Goal: Find contact information: Find contact information

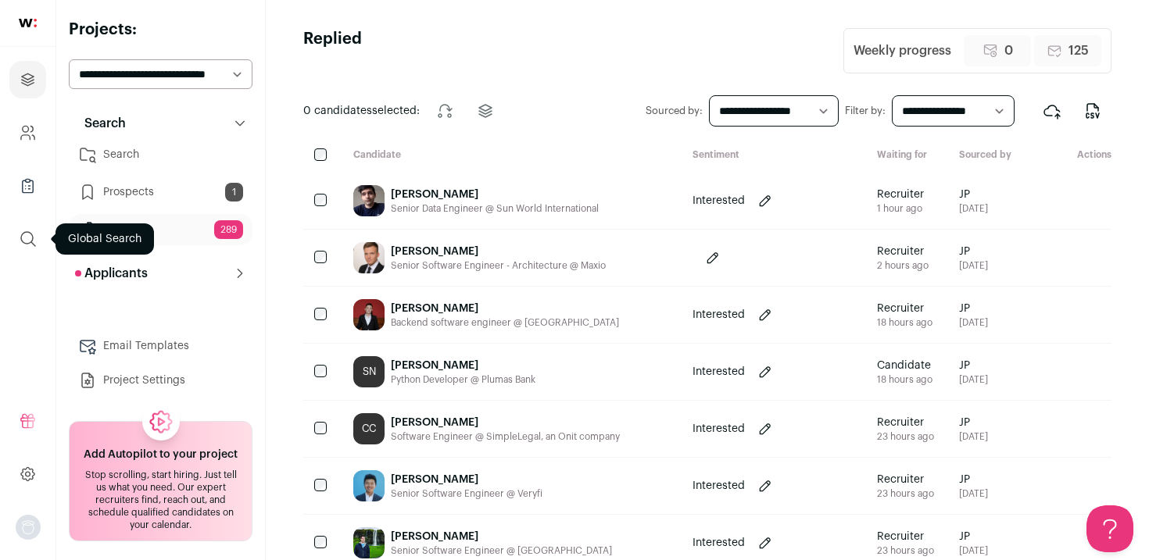
click at [21, 247] on icon "submit" at bounding box center [28, 239] width 19 height 19
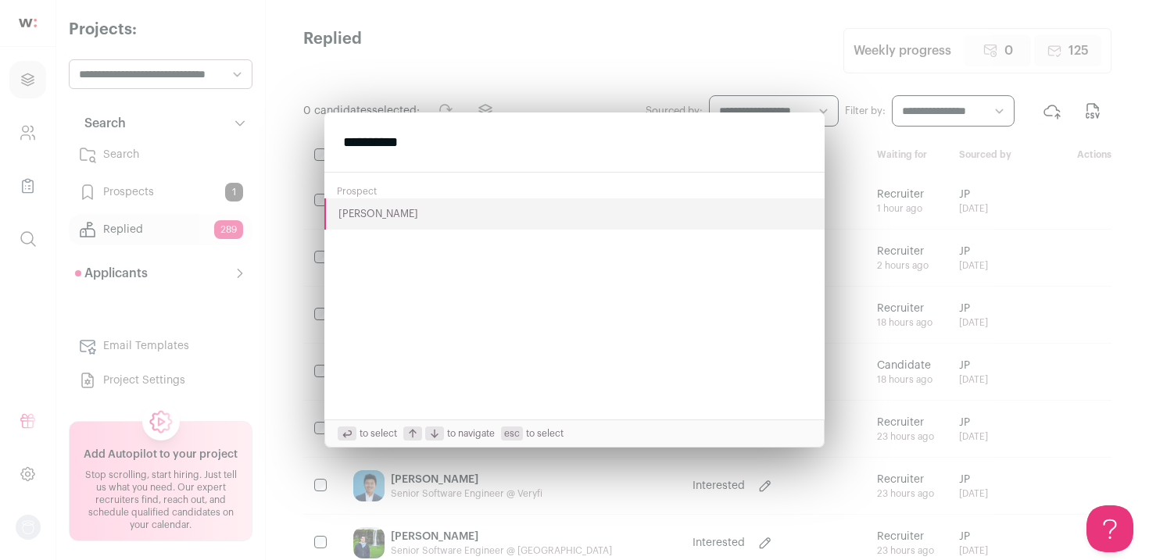
type input "**********"
click at [366, 216] on button "[PERSON_NAME]" at bounding box center [574, 214] width 500 height 31
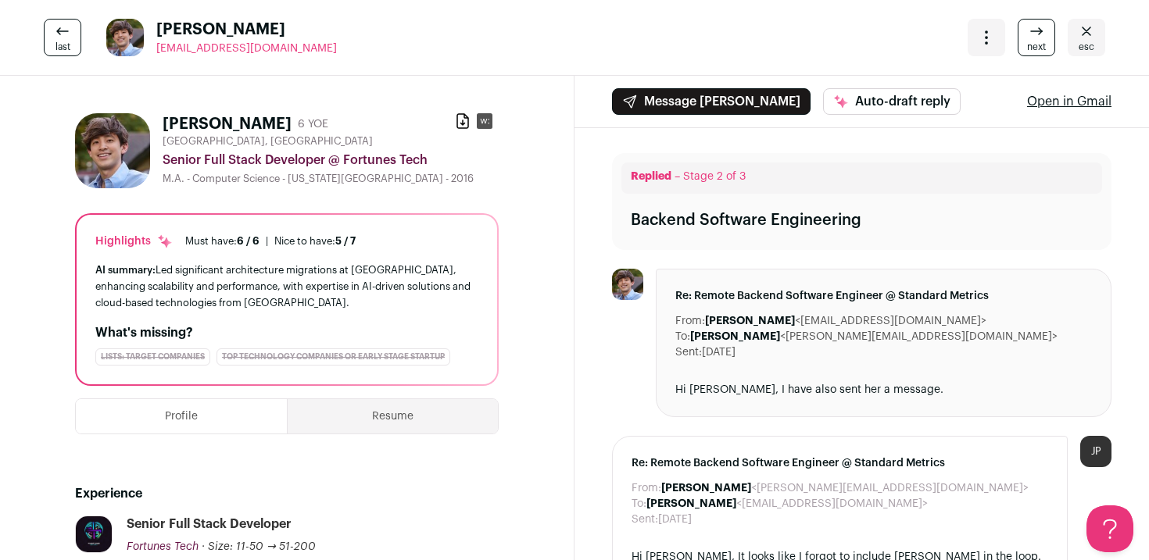
click at [109, 151] on img at bounding box center [112, 150] width 75 height 75
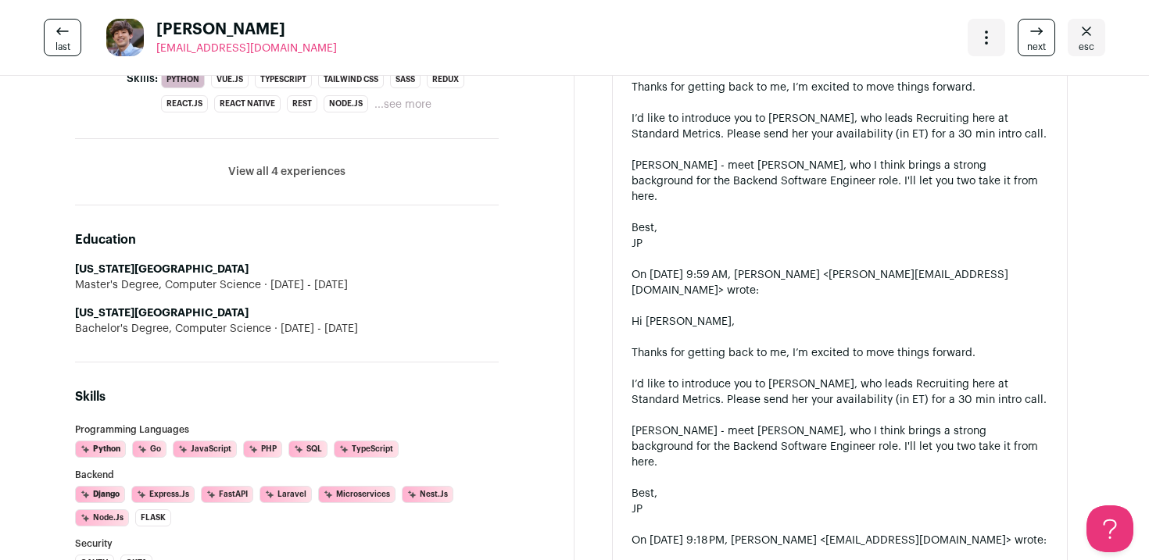
scroll to position [879, 0]
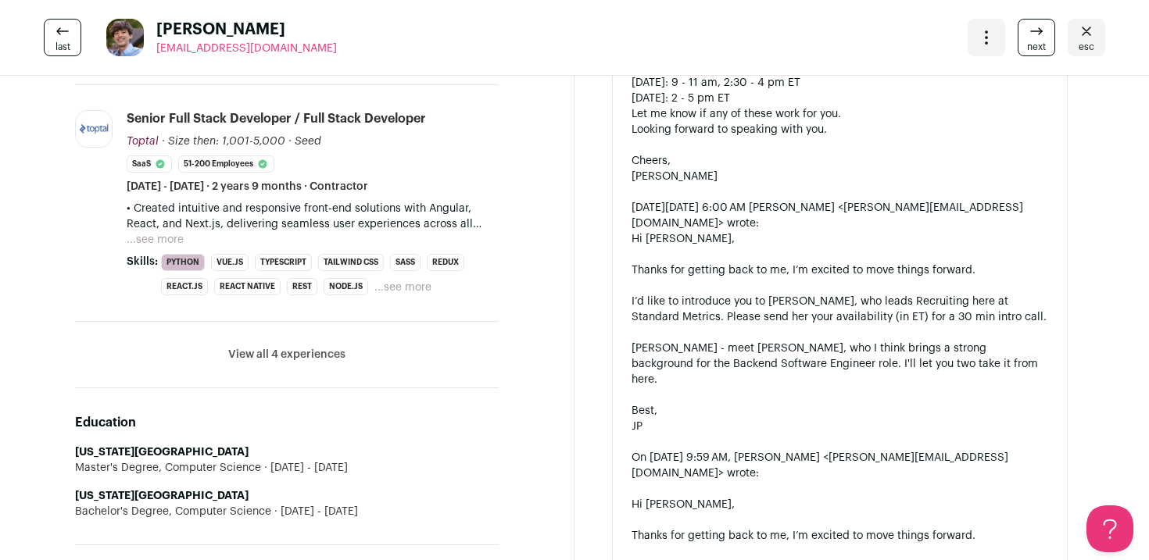
click at [246, 356] on button "View all 4 experiences" at bounding box center [286, 355] width 117 height 16
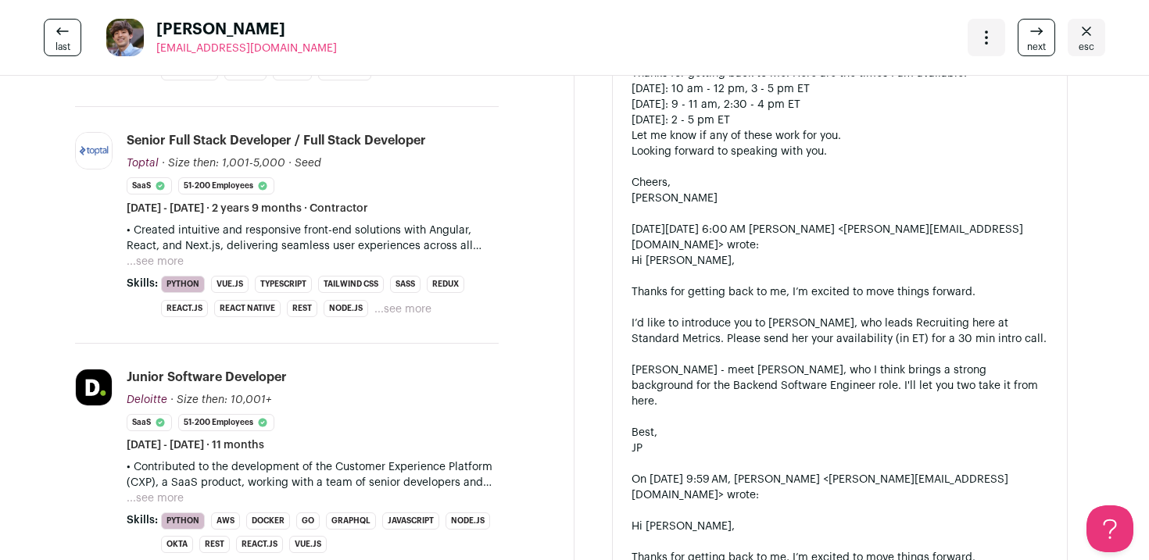
scroll to position [857, 0]
click at [170, 261] on button "...see more" at bounding box center [155, 263] width 57 height 16
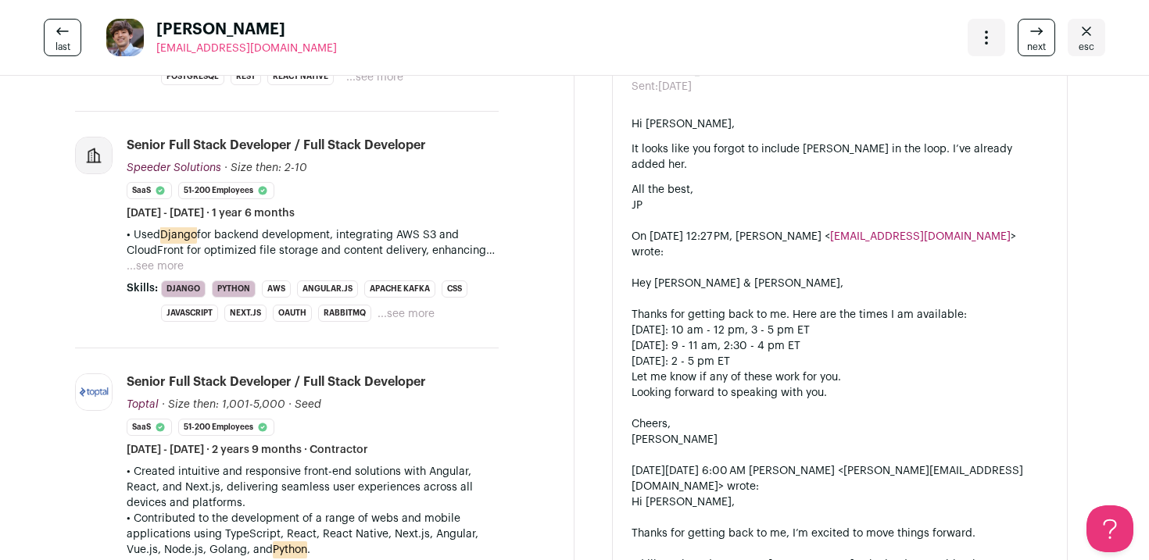
scroll to position [614, 0]
click at [175, 267] on button "...see more" at bounding box center [155, 268] width 57 height 16
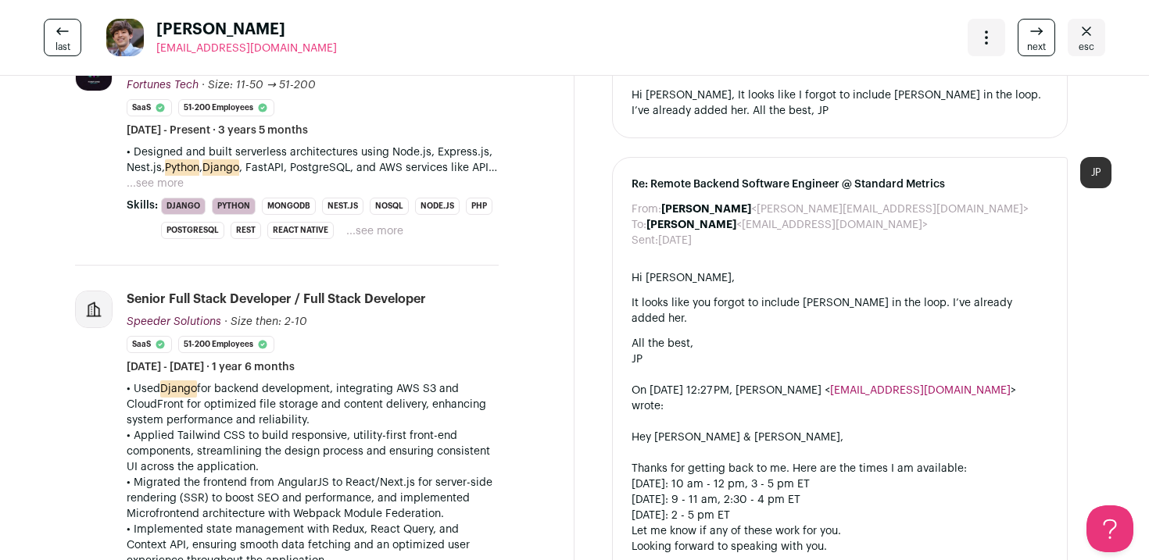
scroll to position [449, 0]
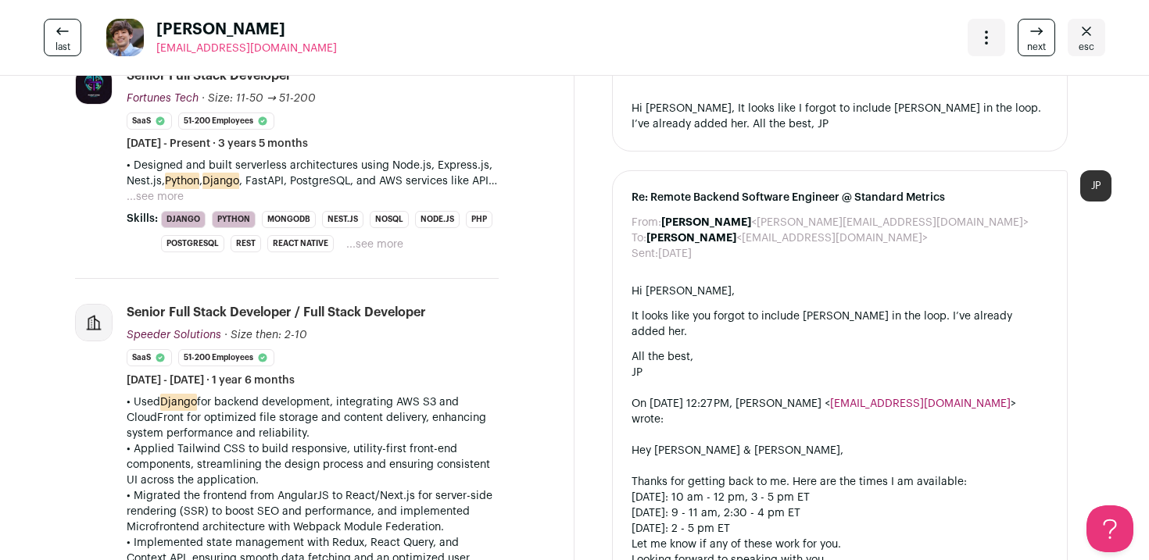
click at [167, 203] on button "...see more" at bounding box center [155, 197] width 57 height 16
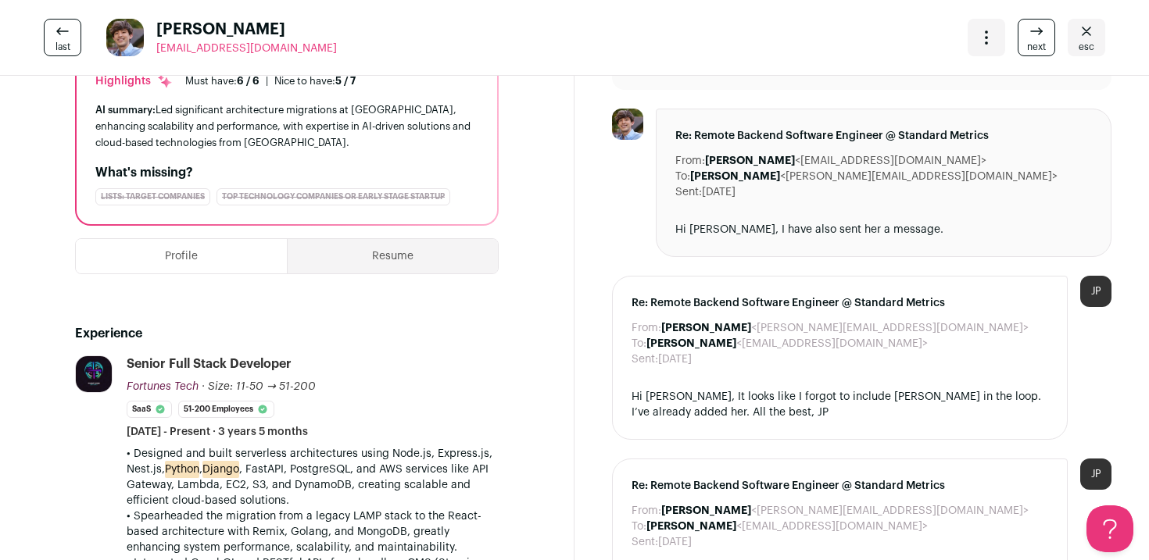
scroll to position [0, 0]
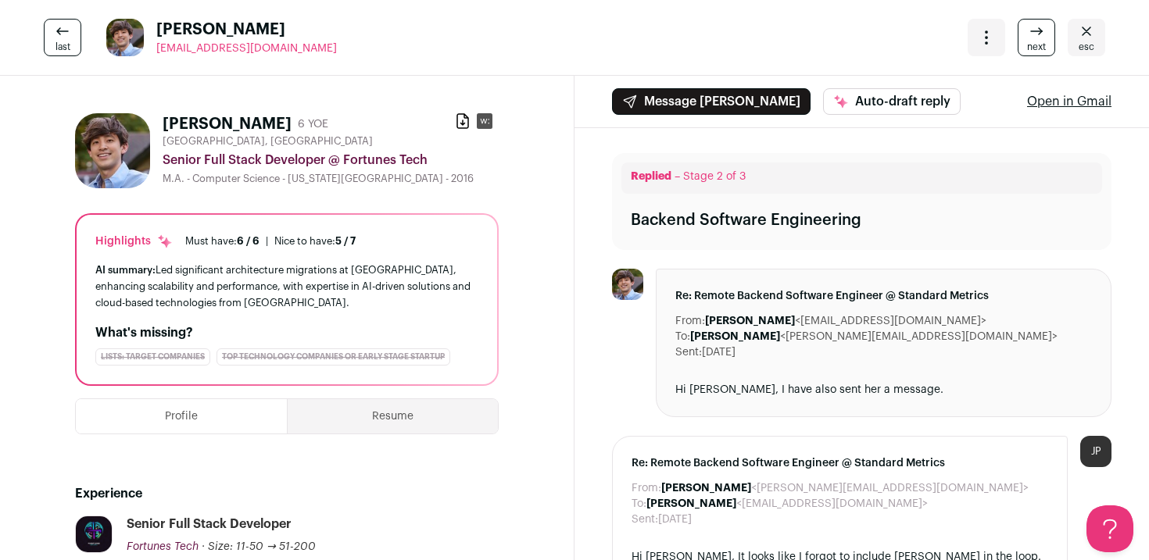
drag, startPoint x: 316, startPoint y: 42, endPoint x: 156, endPoint y: 52, distance: 159.7
click at [156, 52] on div "last [PERSON_NAME] [EMAIL_ADDRESS][DOMAIN_NAME] More actions Change project Mov…" at bounding box center [574, 38] width 1149 height 76
copy span "[EMAIL_ADDRESS][DOMAIN_NAME]"
